Goal: Understand process/instructions: Learn how to perform a task or action

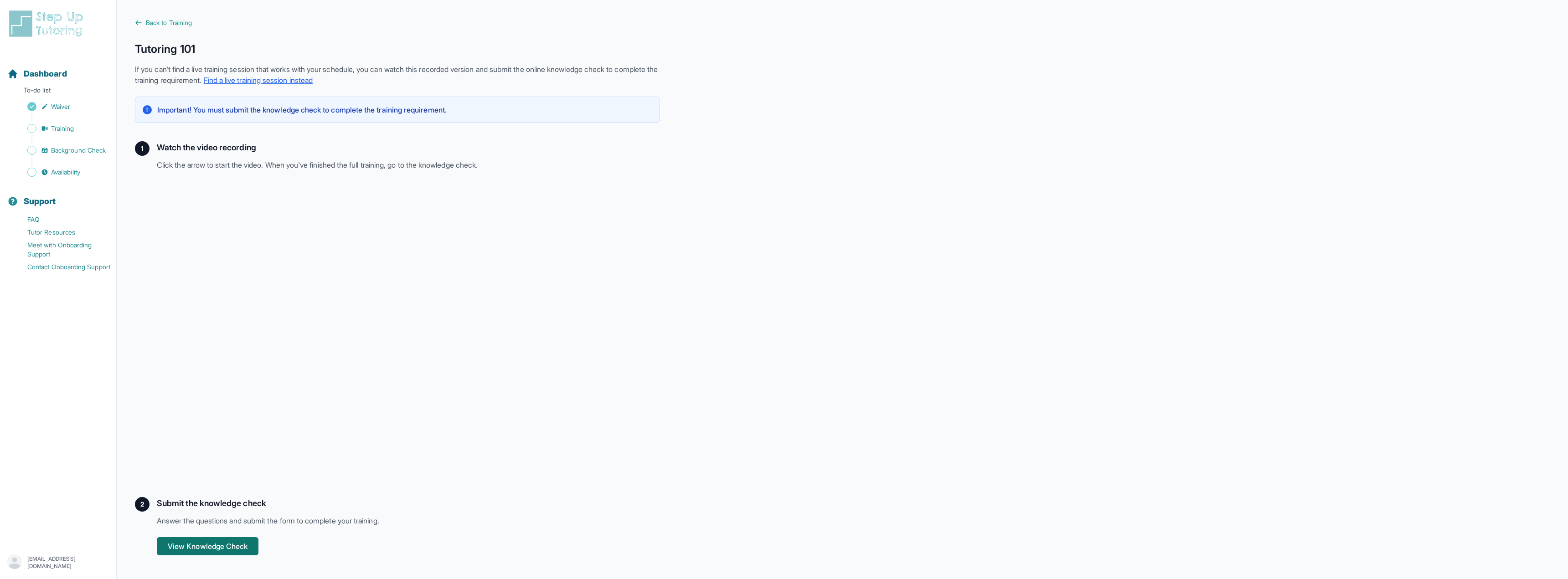
click at [226, 549] on button "View Knowledge Check" at bounding box center [208, 546] width 102 height 18
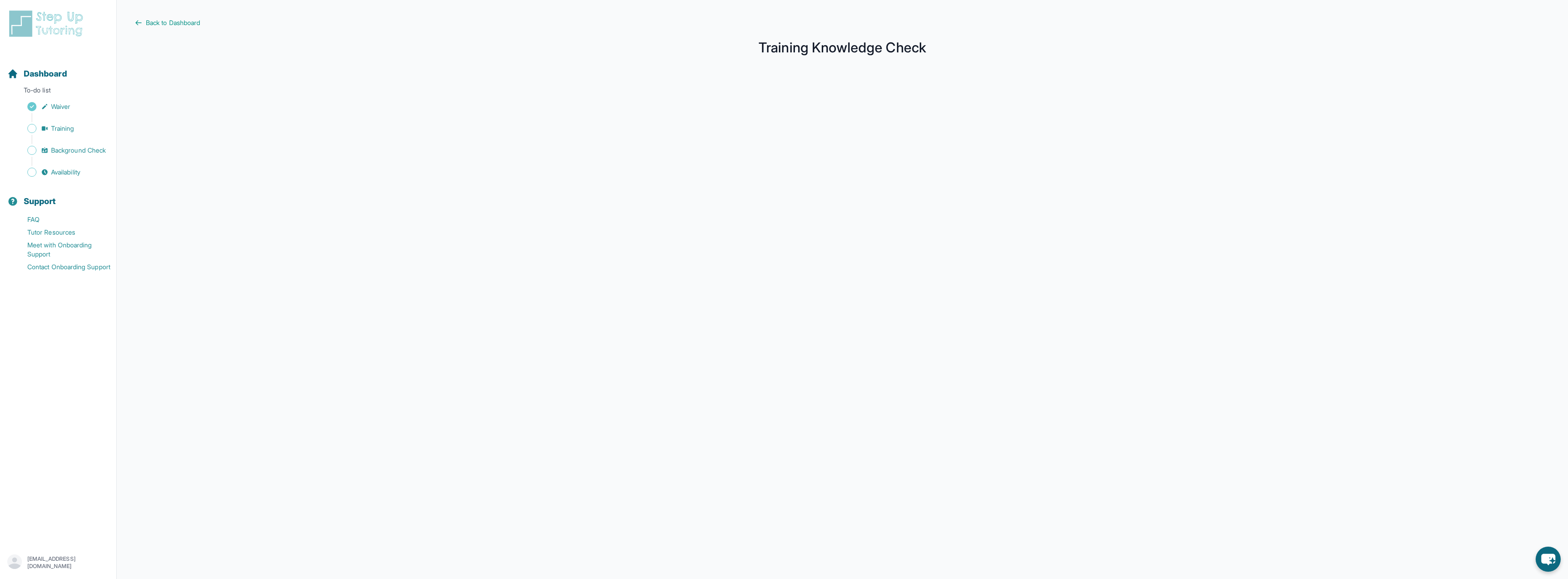
click at [355, 258] on div at bounding box center [842, 312] width 1415 height 497
click at [509, 269] on div at bounding box center [842, 312] width 1415 height 497
click at [486, 328] on div at bounding box center [842, 312] width 1415 height 497
click at [471, 223] on div at bounding box center [842, 312] width 1415 height 497
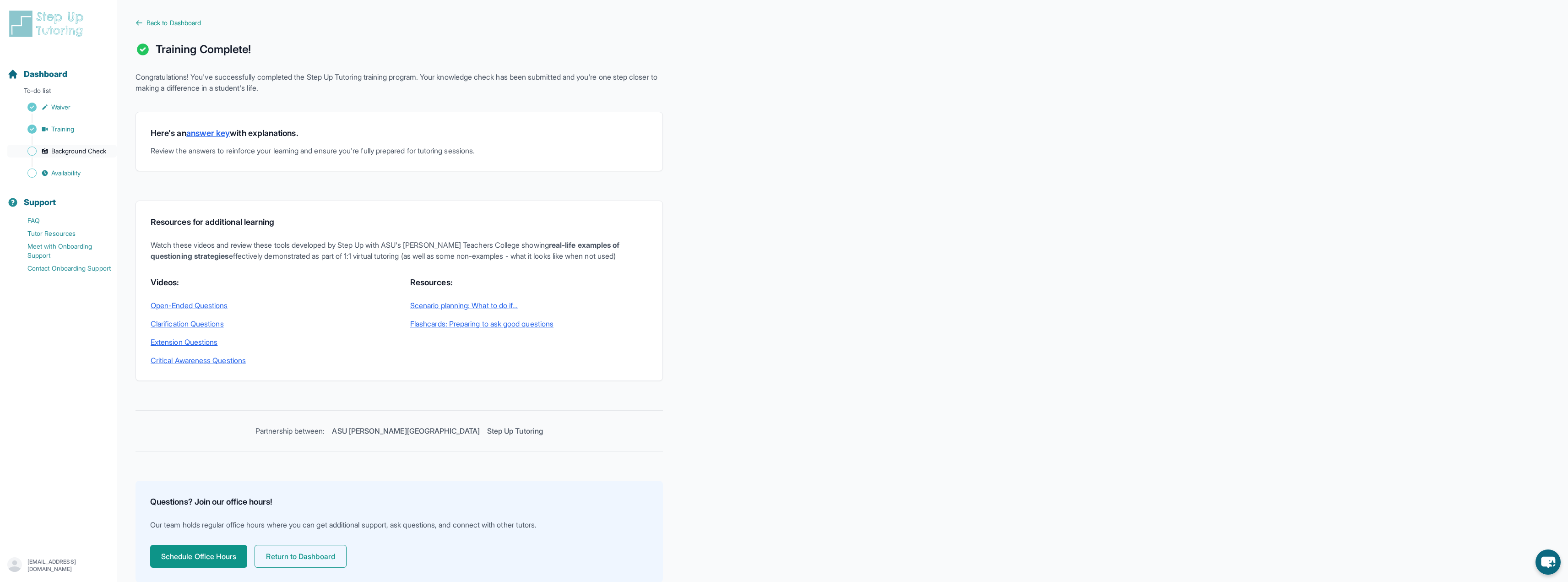
click at [68, 154] on span "Background Check" at bounding box center [79, 151] width 55 height 9
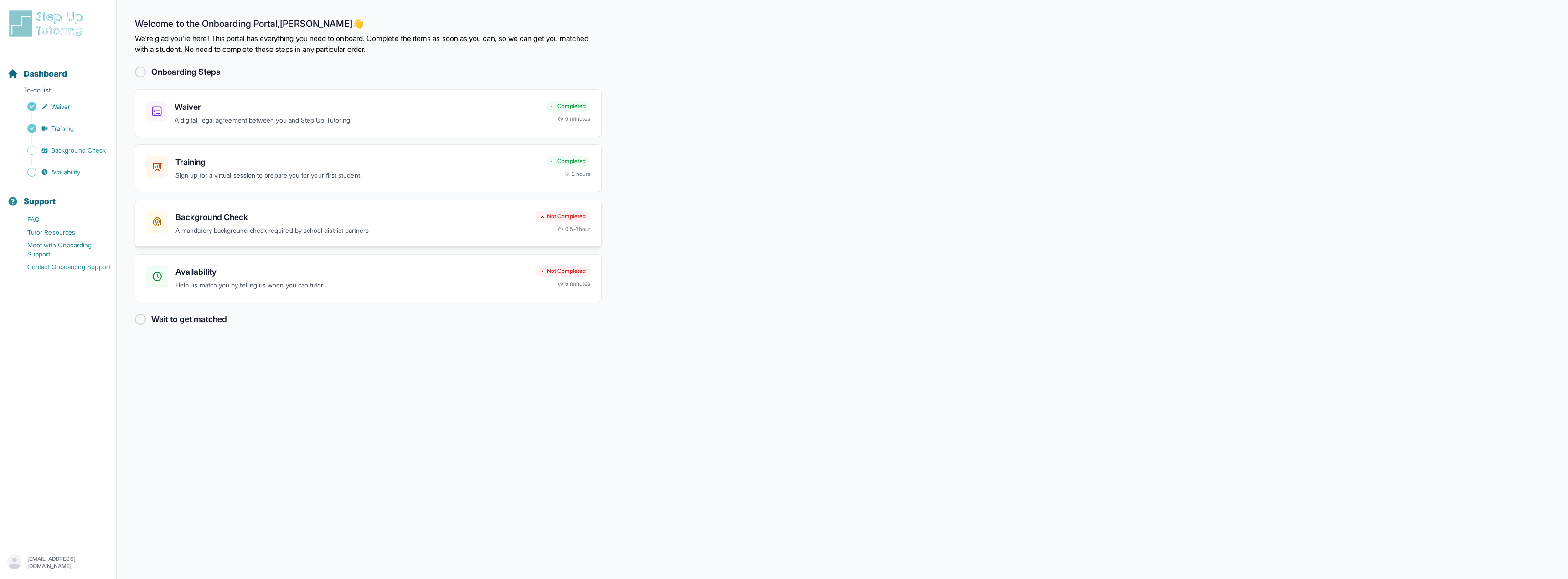
click at [545, 224] on div "Not Completed 0.5-1 hour" at bounding box center [562, 222] width 55 height 22
